Goal: Task Accomplishment & Management: Use online tool/utility

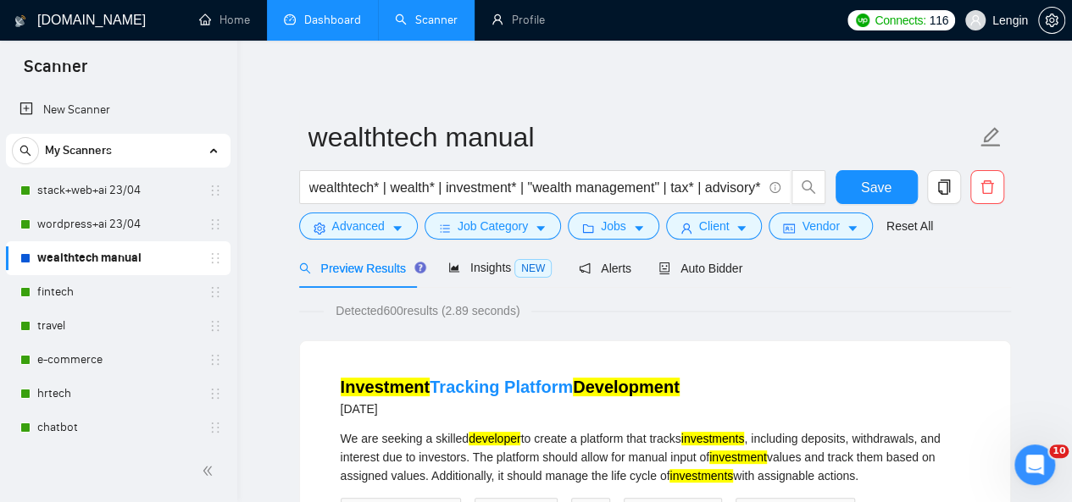
drag, startPoint x: 0, startPoint y: 0, endPoint x: 347, endPoint y: 14, distance: 346.9
click at [347, 14] on link "Dashboard" at bounding box center [322, 20] width 77 height 14
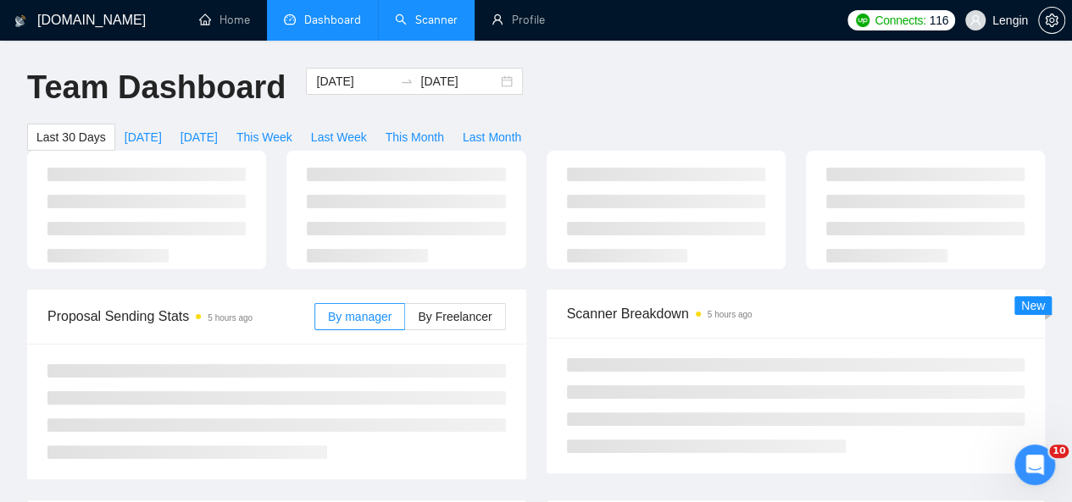
click at [444, 13] on link "Scanner" at bounding box center [426, 20] width 63 height 14
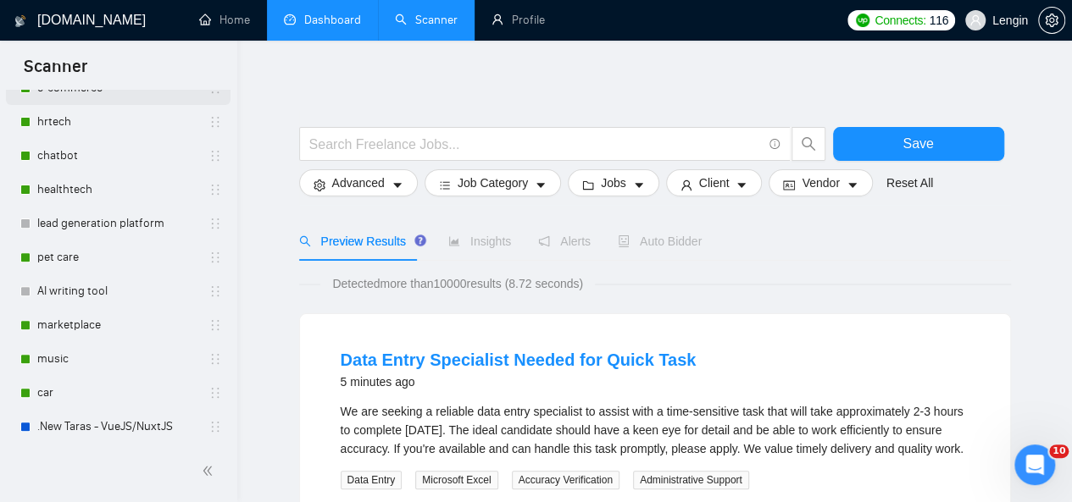
scroll to position [272, 0]
click at [103, 399] on link "car" at bounding box center [117, 393] width 161 height 34
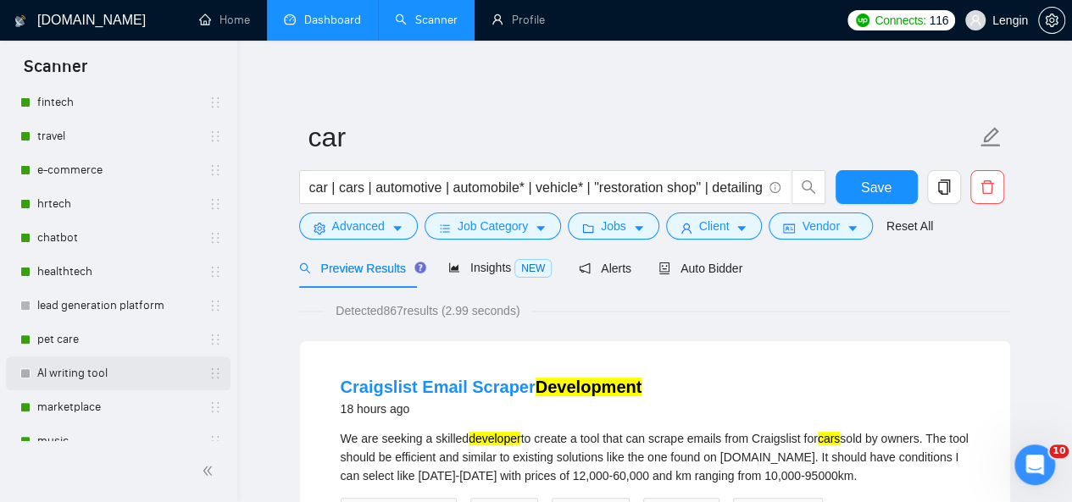
scroll to position [126, 0]
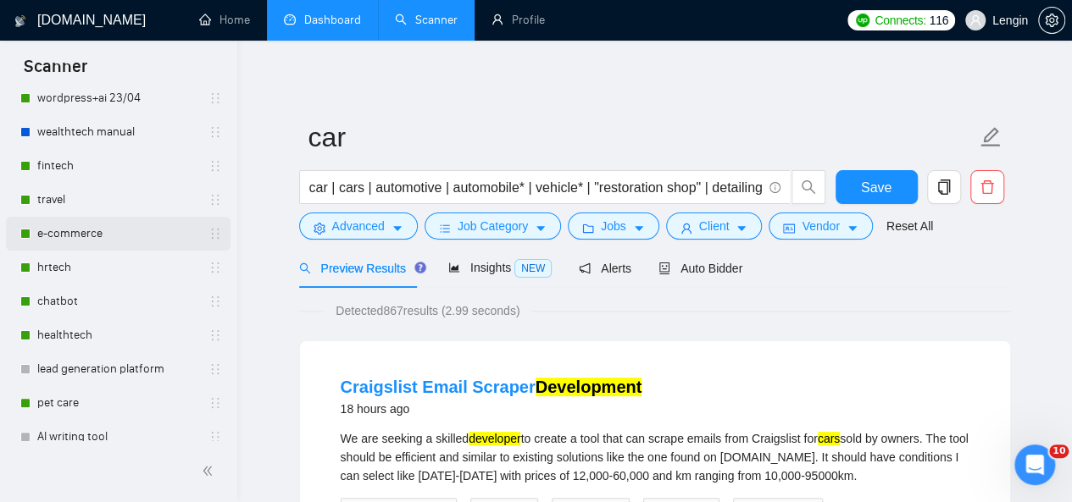
click at [93, 243] on link "e-commerce" at bounding box center [117, 234] width 161 height 34
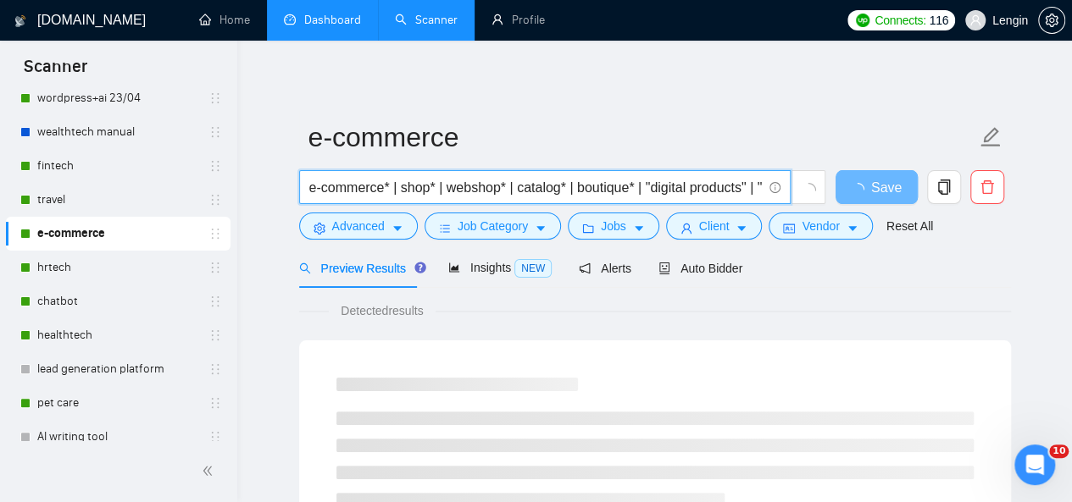
click at [637, 182] on input "e-commerce* | shop* | webshop* | catalog* | boutique* | "digital products" | "p…" at bounding box center [535, 187] width 452 height 21
type input "e-commerce* | shop* | webshop* | catalog* | "digital products" | "product listi…"
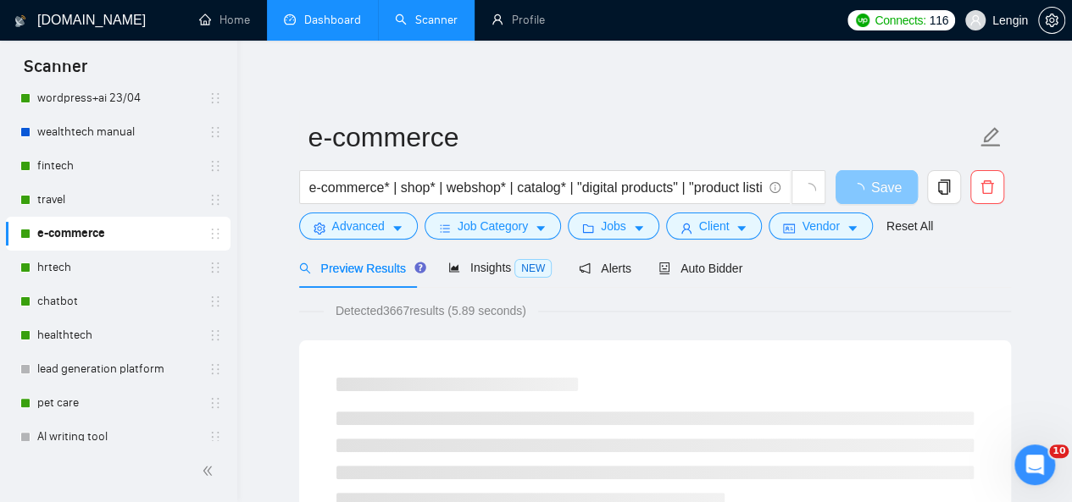
click at [881, 197] on span "Save" at bounding box center [886, 187] width 31 height 21
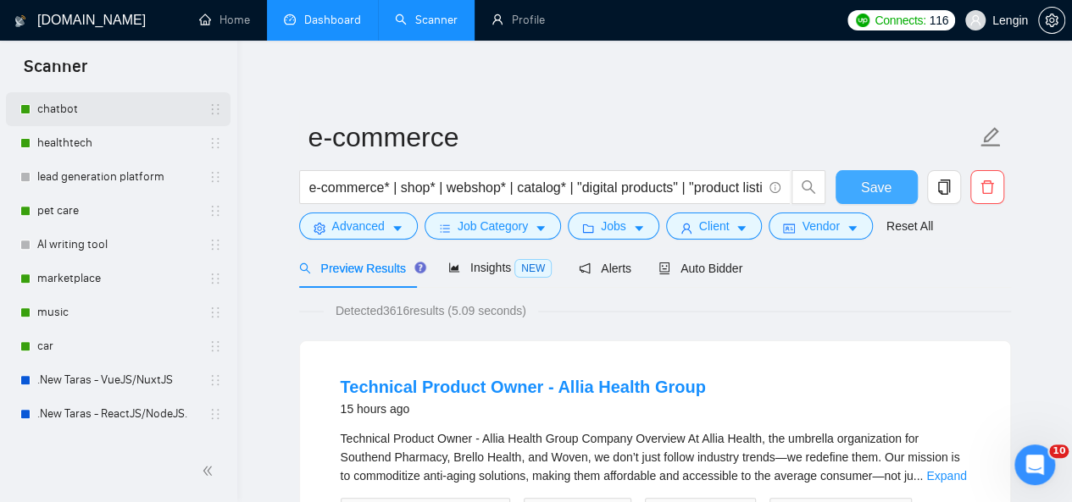
scroll to position [175, 0]
